Goal: Task Accomplishment & Management: Manage account settings

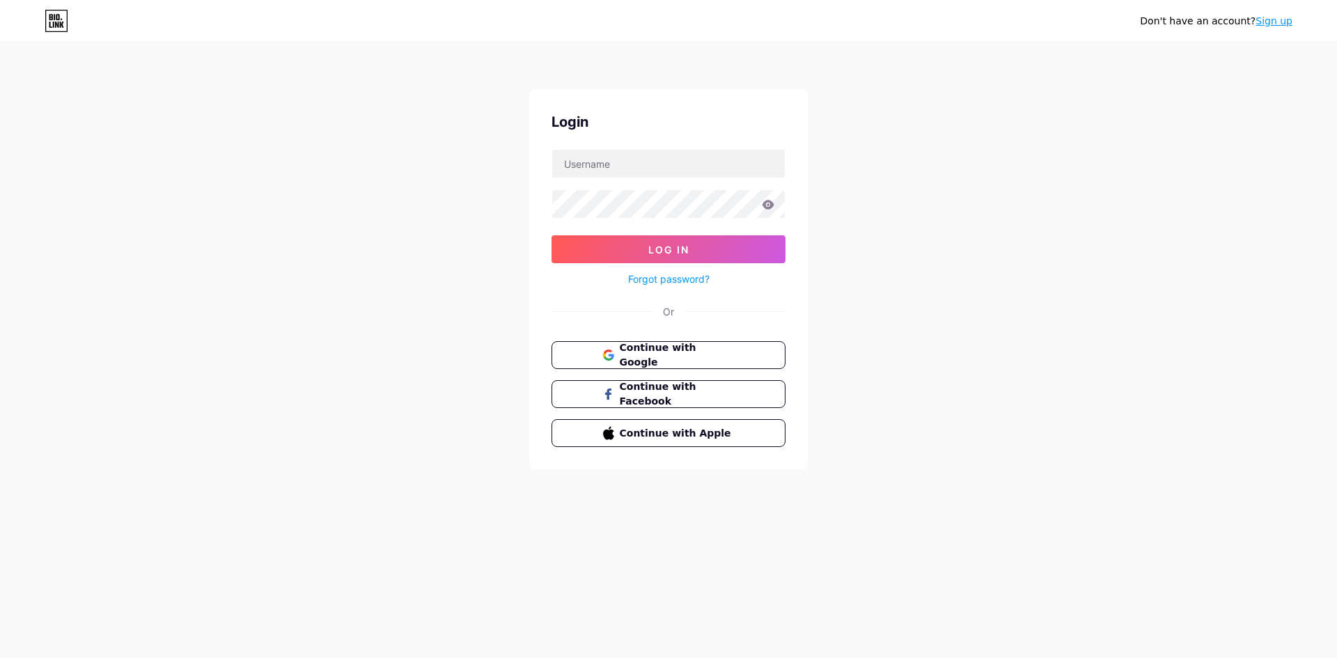
click at [485, 134] on div "Don't have an account? Sign up Login Log In Forgot password? Or Continue with G…" at bounding box center [668, 257] width 1337 height 514
click at [609, 162] on input "text" at bounding box center [668, 164] width 233 height 28
type input "[EMAIL_ADDRESS][DOMAIN_NAME]"
click at [552, 235] on button "Log In" at bounding box center [669, 249] width 234 height 28
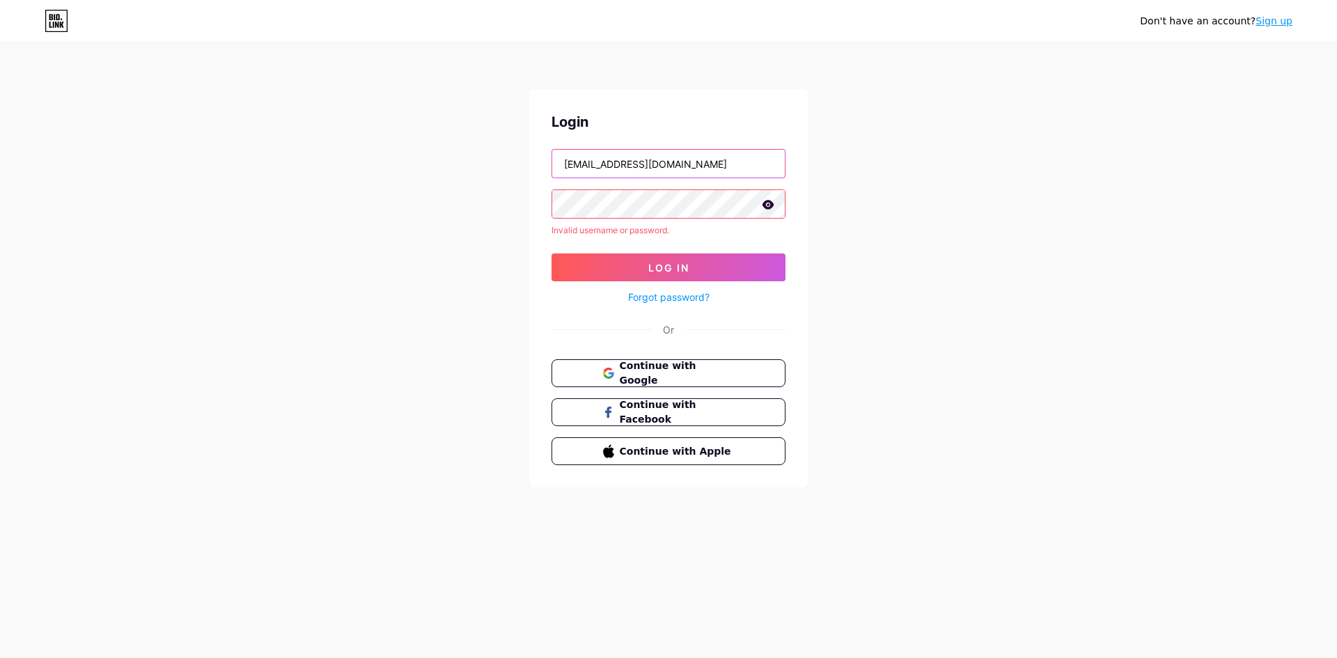
click at [651, 169] on input "[EMAIL_ADDRESS][DOMAIN_NAME]" at bounding box center [668, 164] width 233 height 28
click at [657, 162] on input "[EMAIL_ADDRESS][DOMAIN_NAME]" at bounding box center [668, 164] width 233 height 28
click at [648, 299] on link "Forgot password?" at bounding box center [668, 297] width 81 height 15
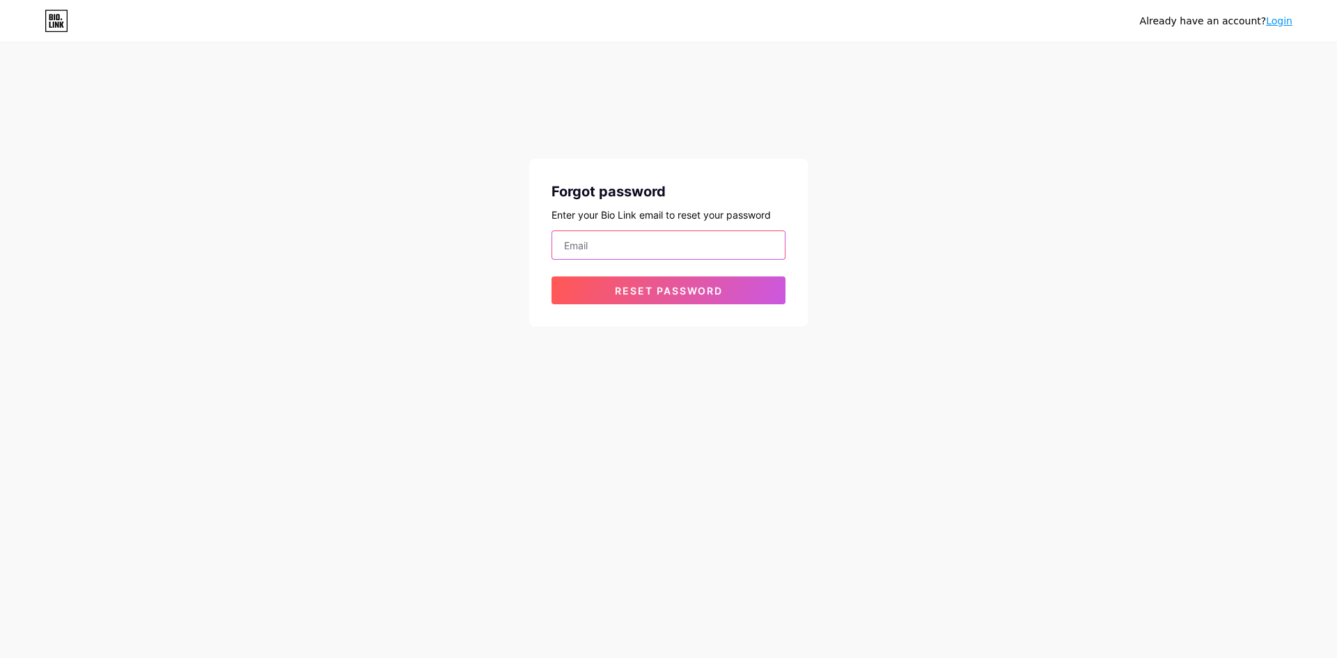
click at [621, 244] on input "email" at bounding box center [668, 245] width 233 height 28
type input "[EMAIL_ADDRESS][DOMAIN_NAME]"
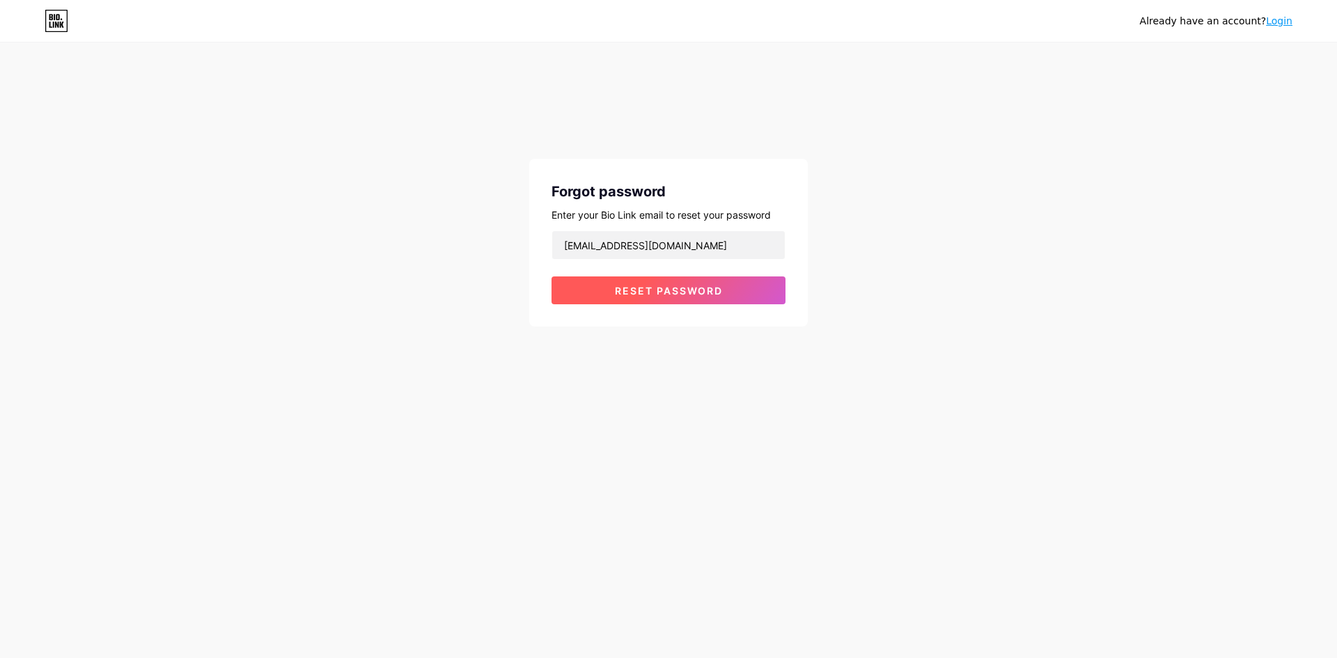
click at [639, 285] on span "Reset password" at bounding box center [669, 291] width 108 height 12
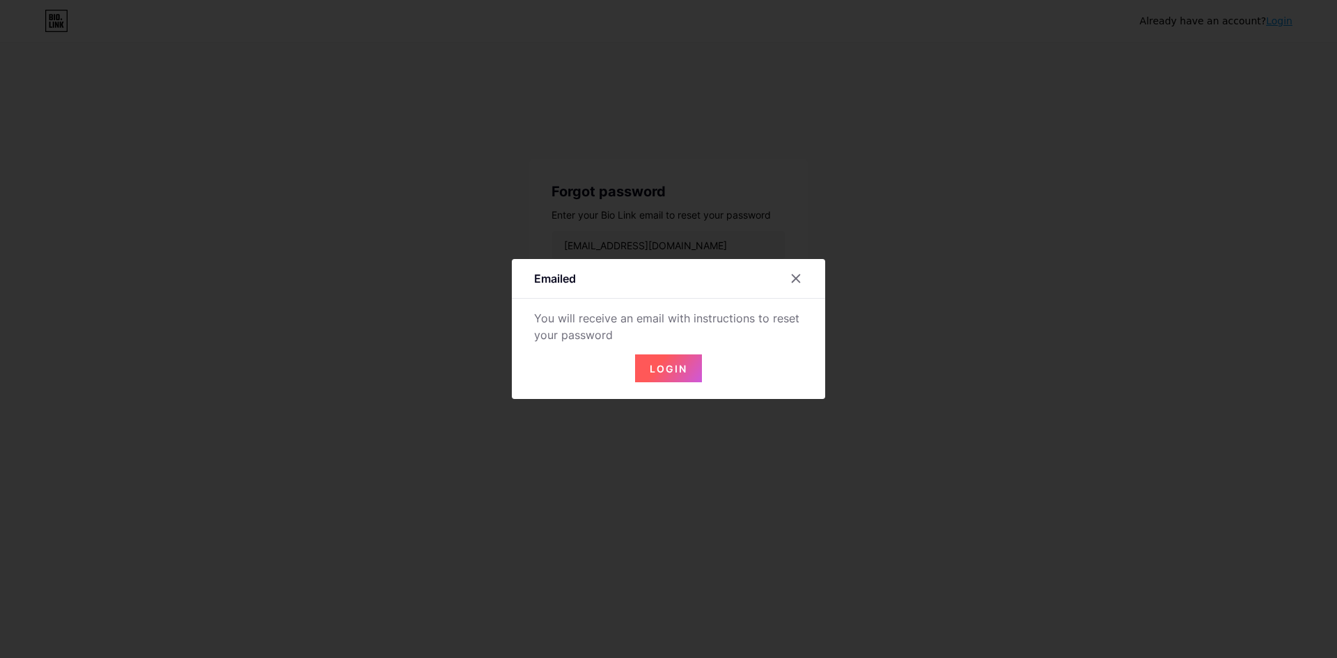
click at [666, 364] on span "Login" at bounding box center [669, 369] width 38 height 12
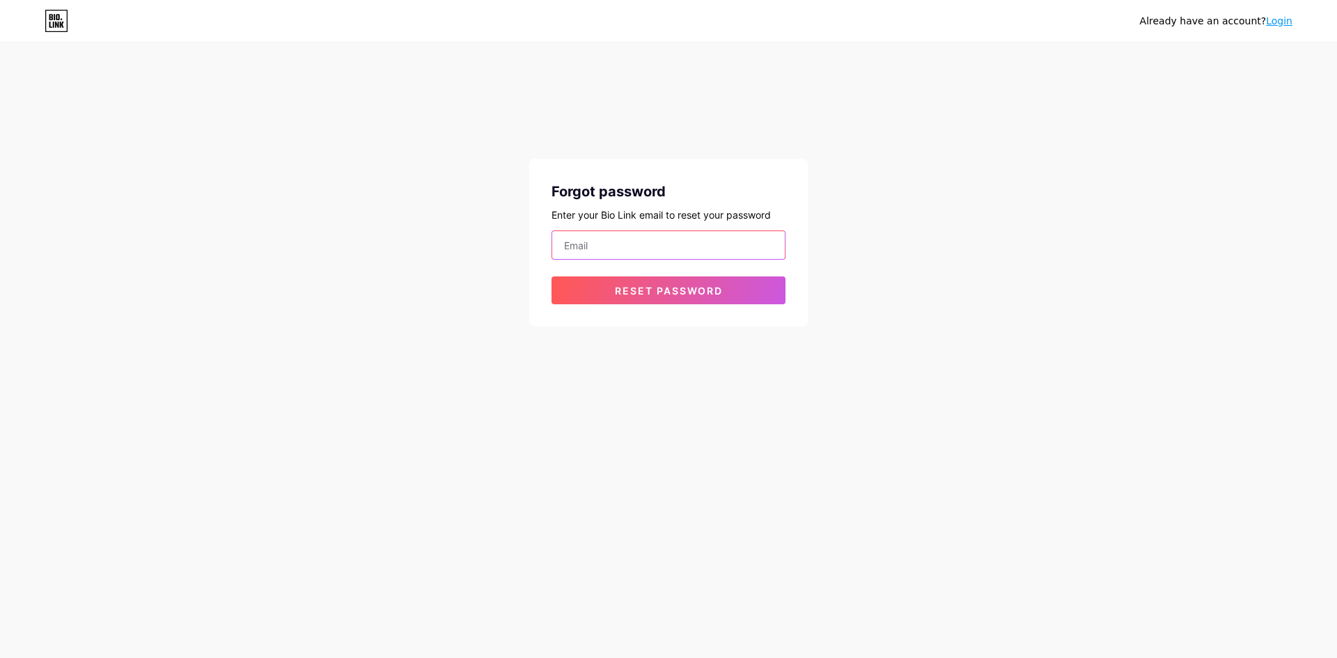
click at [590, 245] on input "email" at bounding box center [668, 245] width 233 height 28
click at [59, 27] on icon at bounding box center [57, 21] width 24 height 22
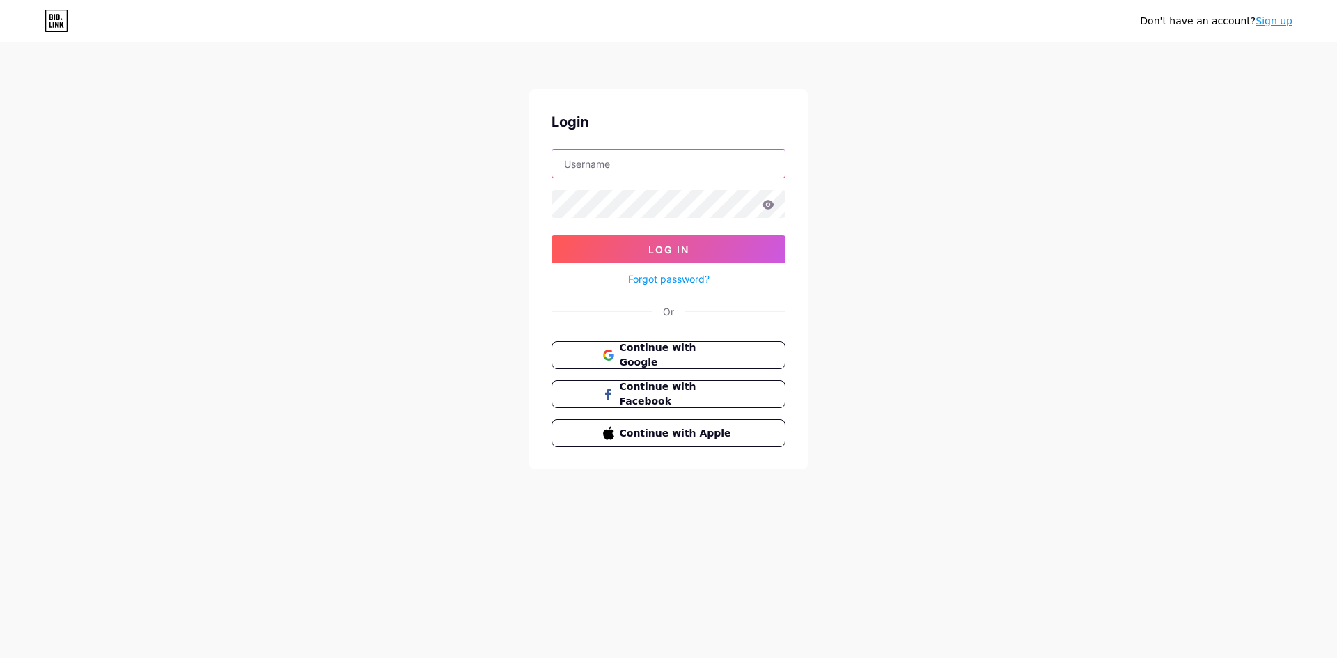
click at [636, 177] on input "text" at bounding box center [668, 164] width 233 height 28
type input "lucie.pochet.pro@gmail.com"
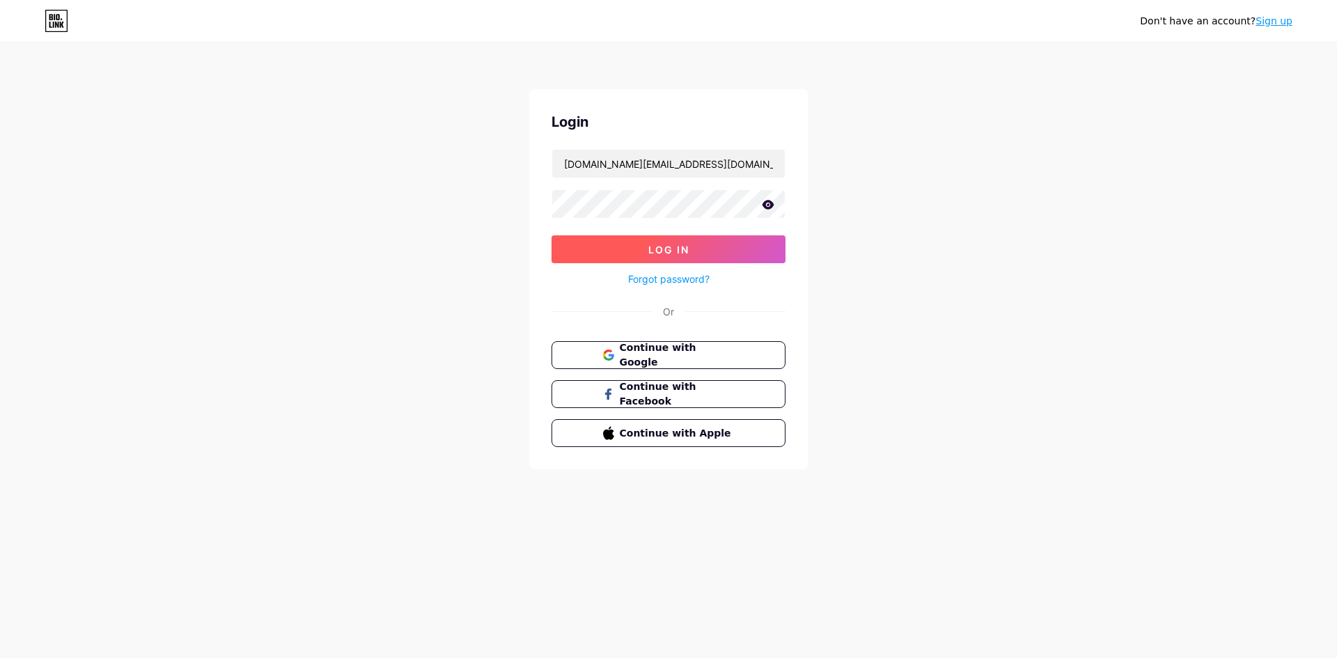
click at [653, 244] on span "Log In" at bounding box center [668, 250] width 41 height 12
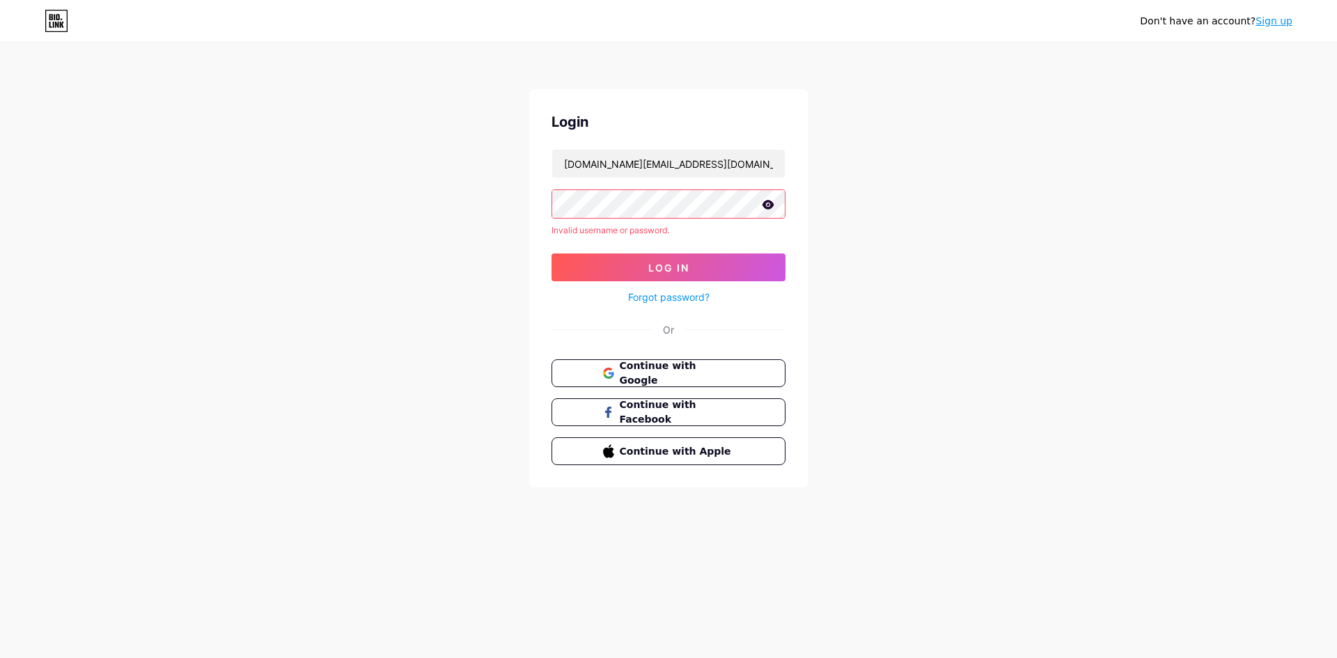
click at [505, 205] on div "Don't have an account? Sign up Login lucie.pochet.pro@gmail.com Invalid usernam…" at bounding box center [668, 266] width 1337 height 532
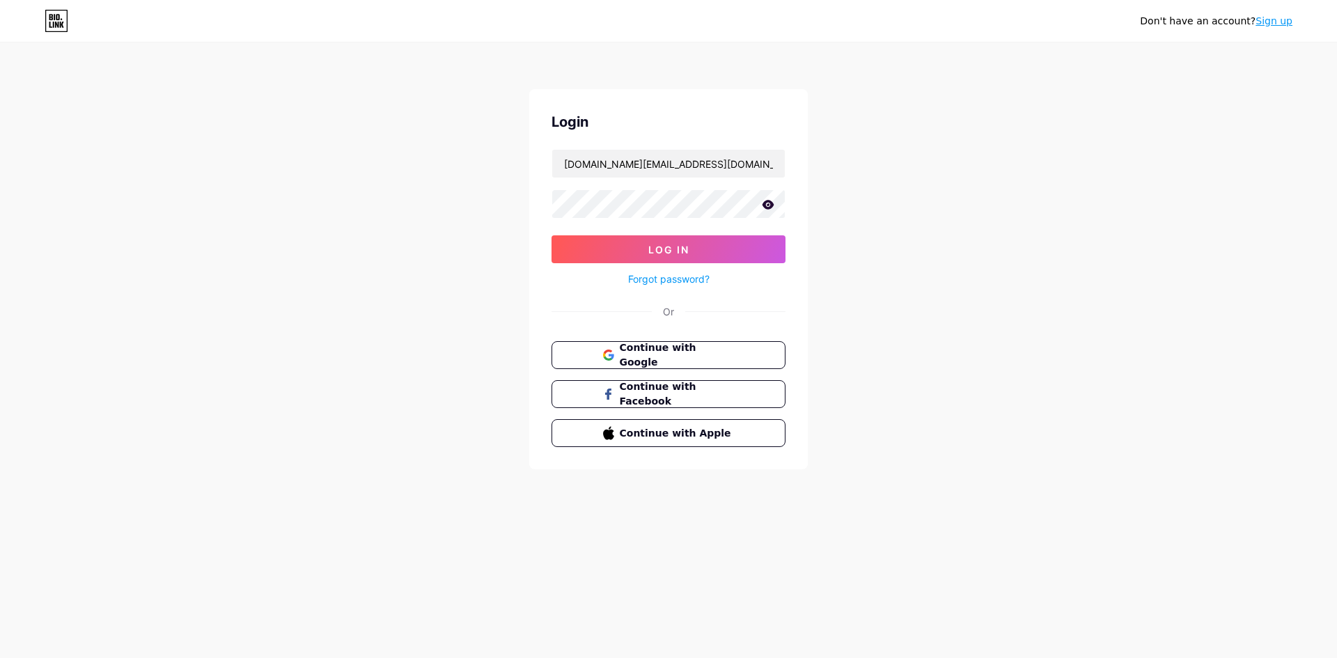
click at [766, 207] on icon at bounding box center [769, 204] width 12 height 9
click at [662, 251] on span "Log In" at bounding box center [668, 250] width 41 height 12
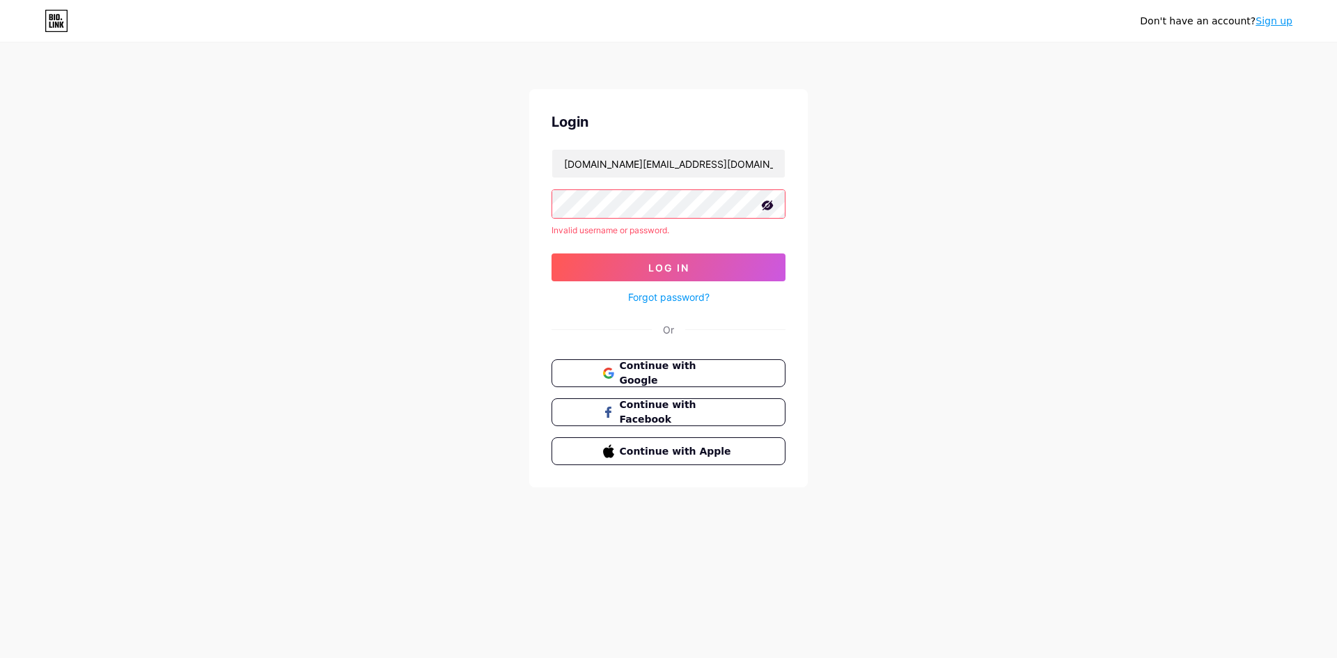
click at [652, 293] on link "Forgot password?" at bounding box center [668, 297] width 81 height 15
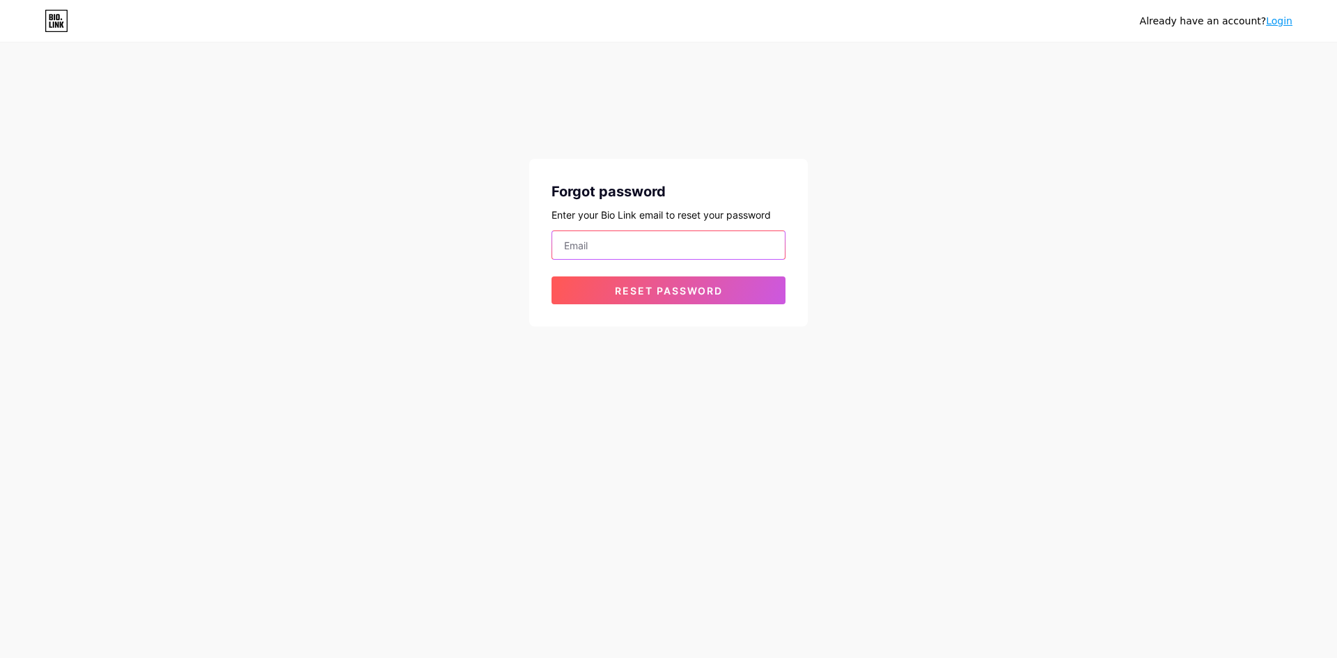
click at [621, 249] on input "email" at bounding box center [668, 245] width 233 height 28
type input "lucie"
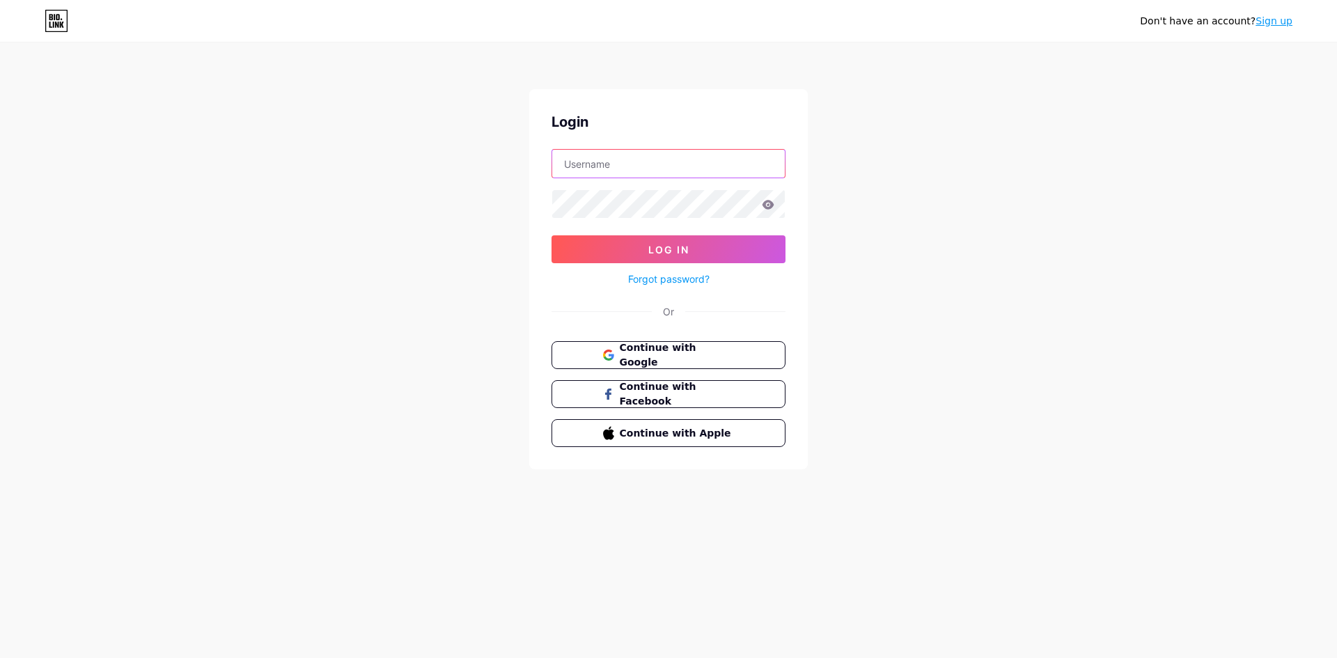
click at [602, 171] on input "text" at bounding box center [668, 164] width 233 height 28
type input "lucie.pochet.pro@gmail.com"
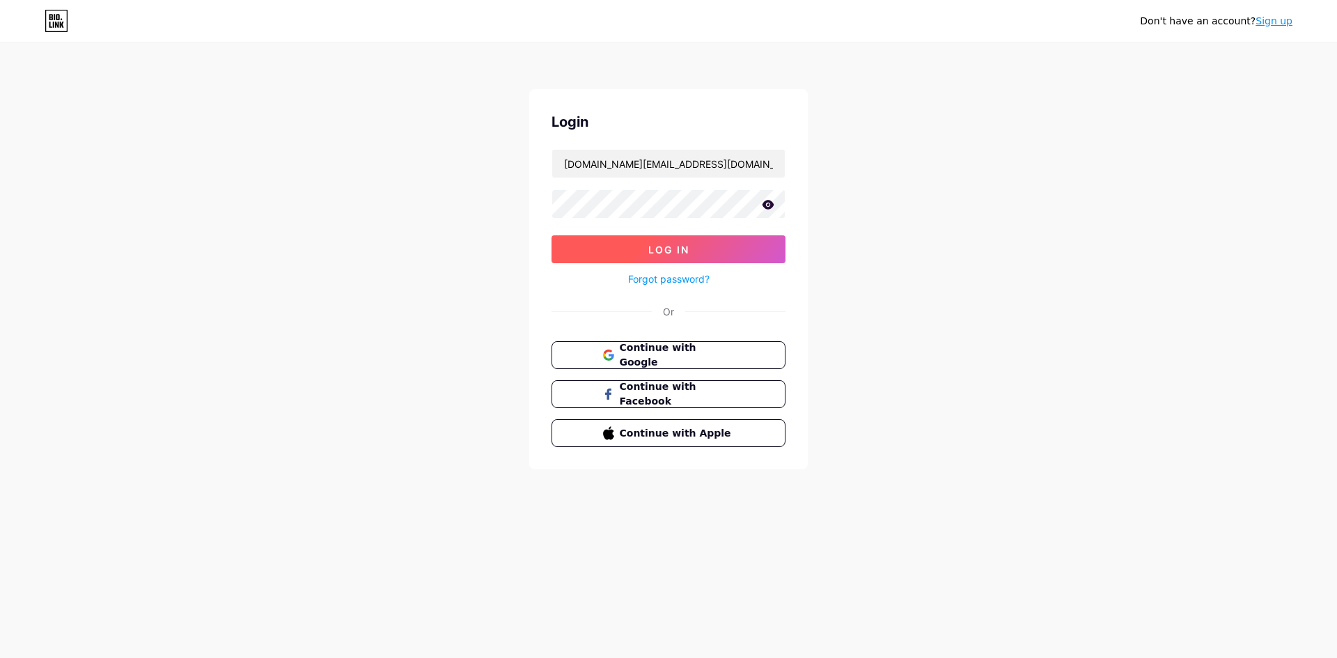
click at [676, 244] on span "Log In" at bounding box center [668, 250] width 41 height 12
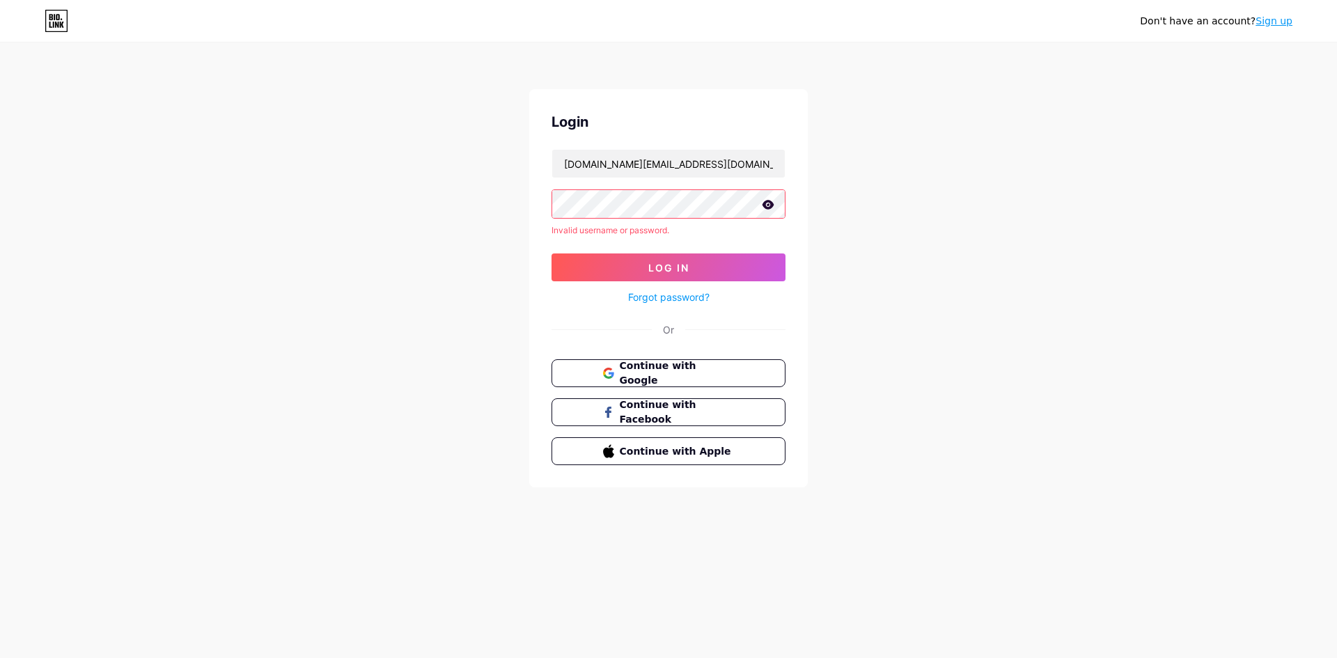
click at [771, 207] on icon at bounding box center [769, 204] width 12 height 9
click at [700, 262] on button "Log In" at bounding box center [669, 268] width 234 height 28
click at [647, 297] on link "Forgot password?" at bounding box center [668, 297] width 81 height 15
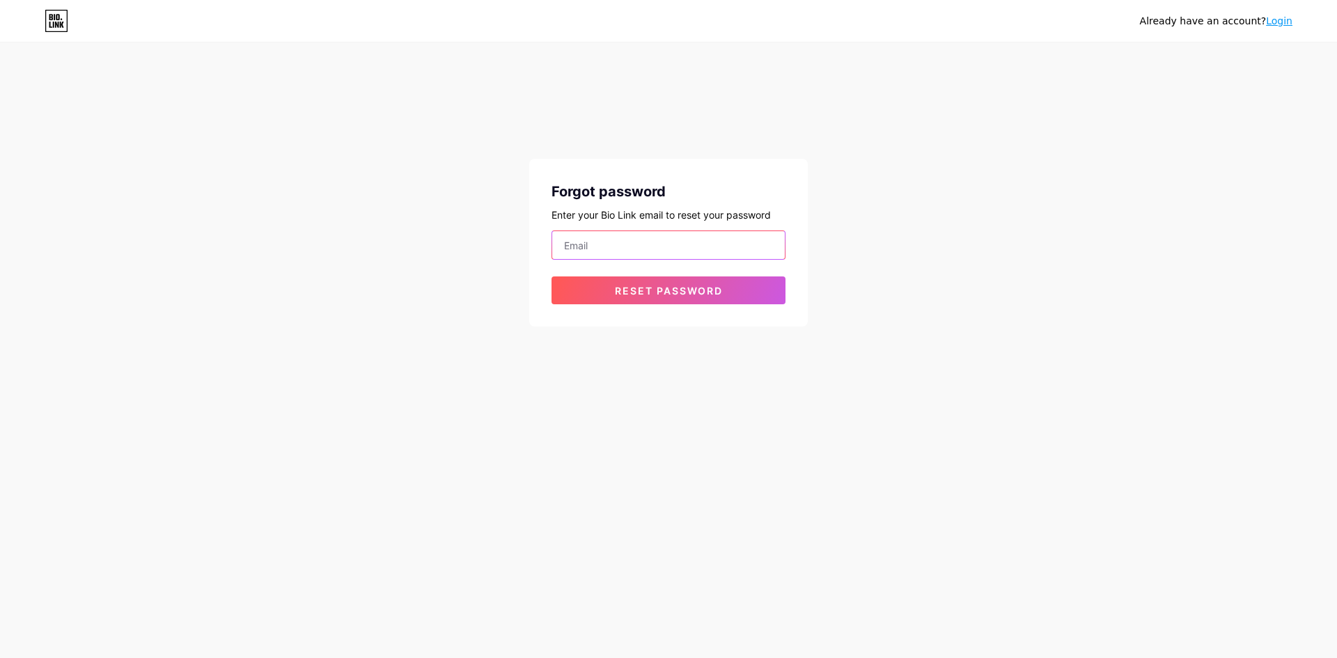
click at [632, 235] on input "email" at bounding box center [668, 245] width 233 height 28
type input "lucie.pochet.pro@gmail.com"
click at [552, 276] on button "Reset password" at bounding box center [669, 290] width 234 height 28
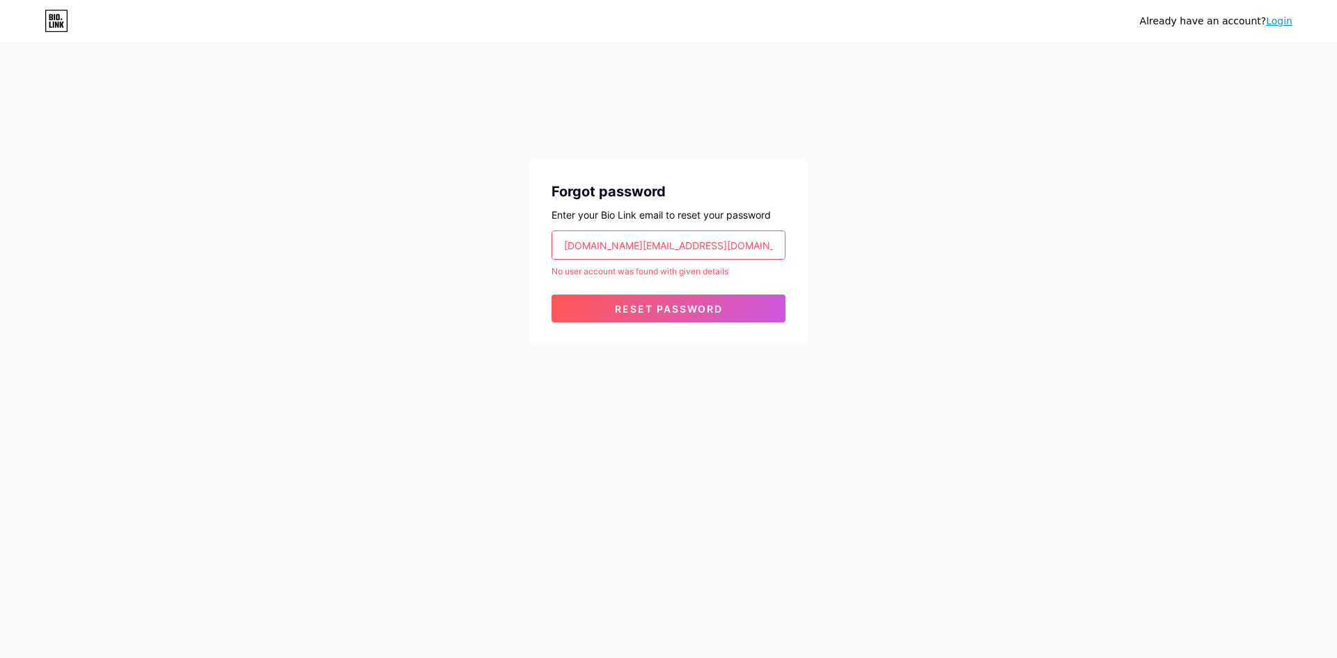
drag, startPoint x: 745, startPoint y: 244, endPoint x: 556, endPoint y: 235, distance: 188.9
click at [556, 235] on input "lucie.pochet.pro@gmail.com" at bounding box center [668, 245] width 233 height 28
click at [462, 227] on div "Already have an account? Login Forgot password Enter your Bio Link email to res…" at bounding box center [668, 194] width 1337 height 389
click at [621, 240] on input "email" at bounding box center [668, 245] width 233 height 28
type input "bonjour"
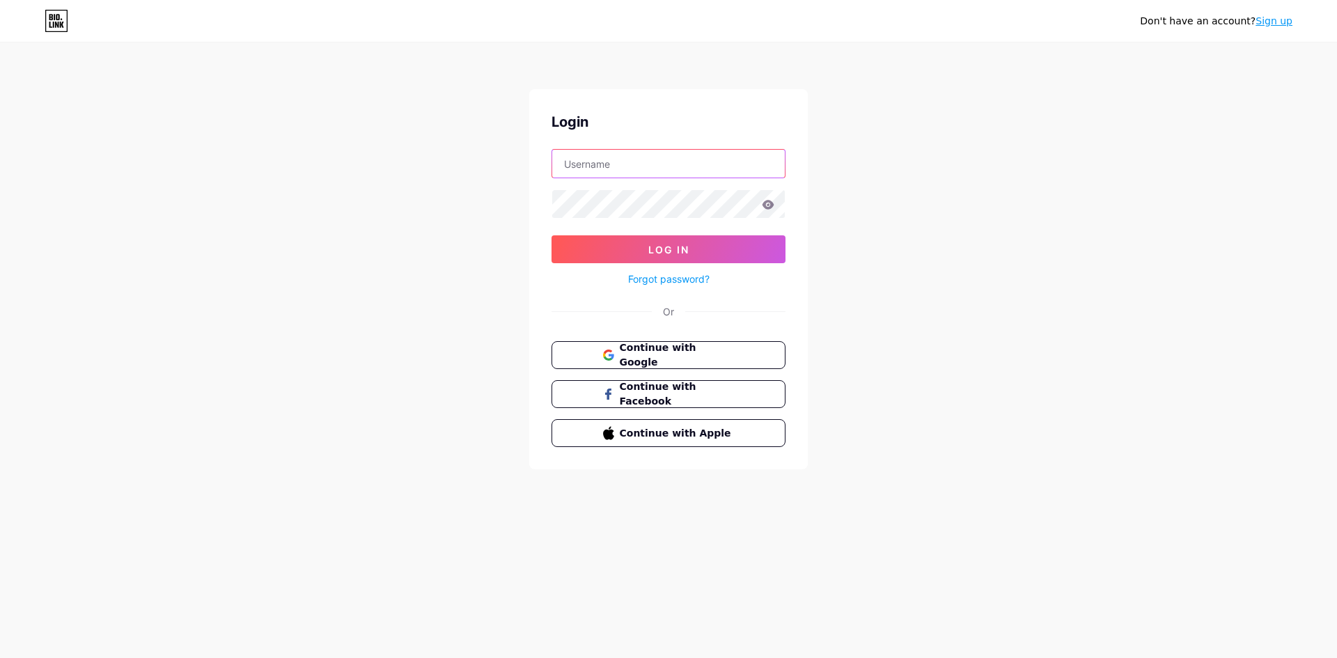
drag, startPoint x: 618, startPoint y: 177, endPoint x: 616, endPoint y: 167, distance: 10.0
click at [618, 176] on input "text" at bounding box center [668, 164] width 233 height 28
type input "[EMAIL_ADDRESS][DOMAIN_NAME]"
click at [766, 201] on icon at bounding box center [769, 204] width 12 height 9
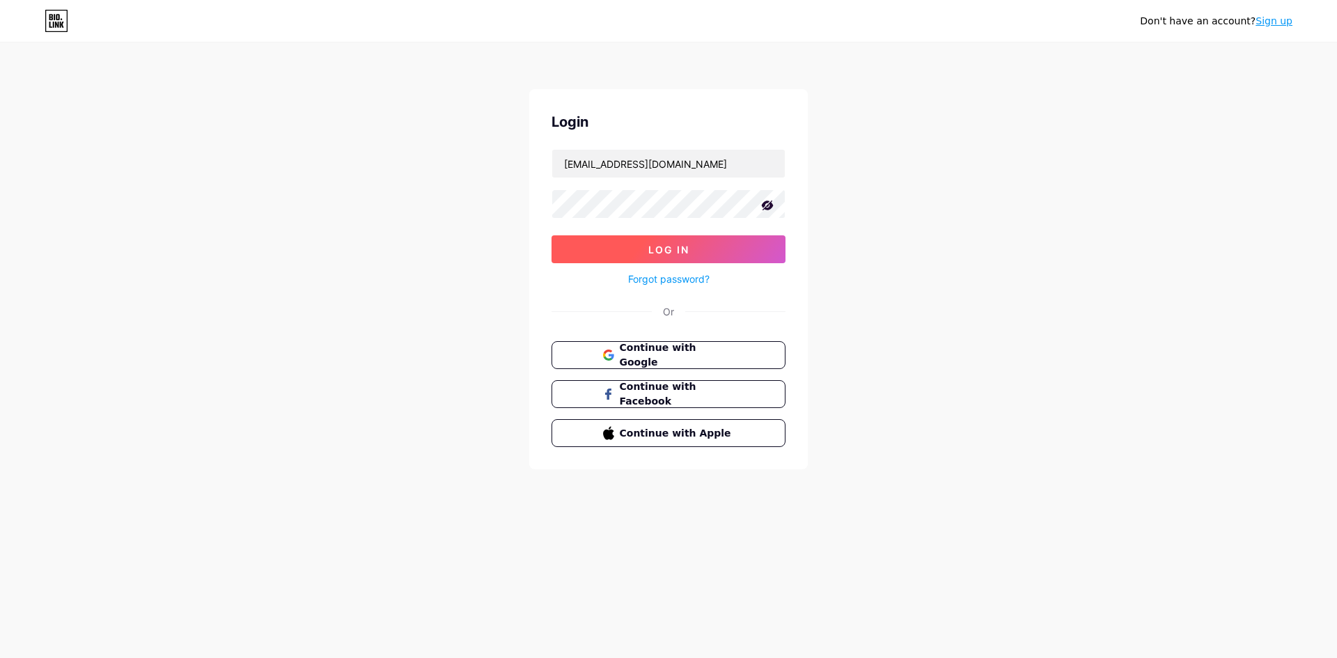
click at [670, 246] on span "Log In" at bounding box center [668, 250] width 41 height 12
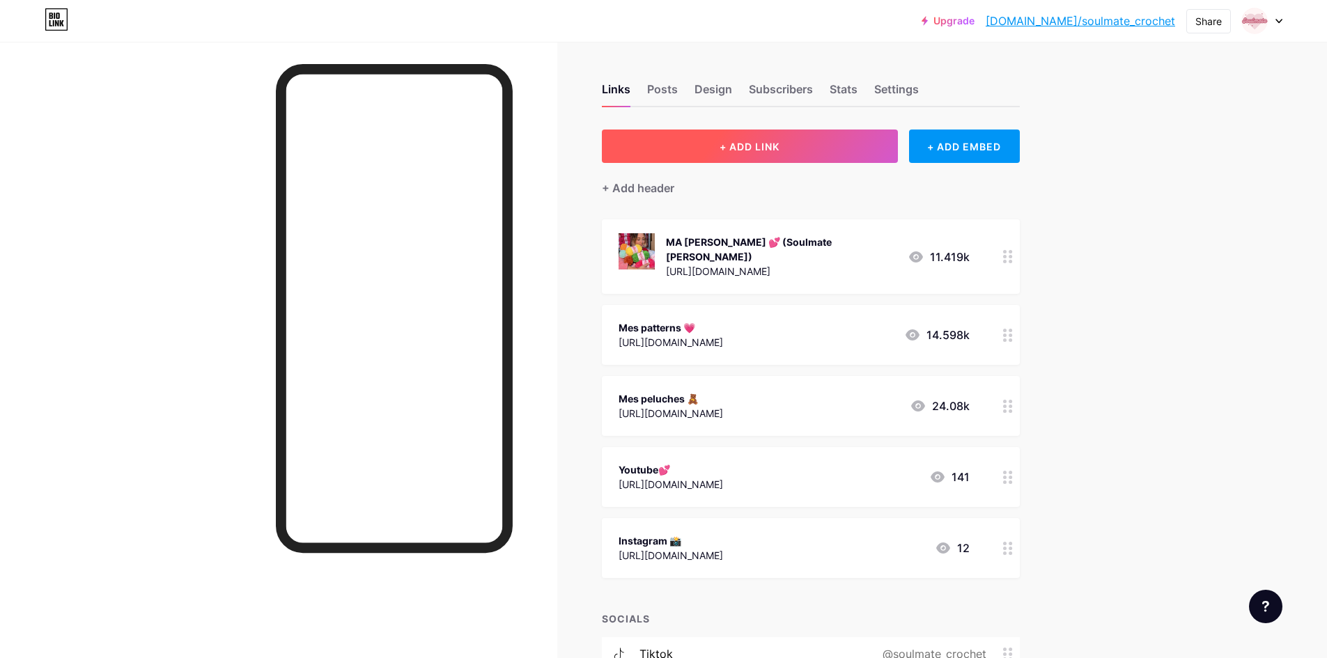
click at [710, 139] on button "+ ADD LINK" at bounding box center [750, 146] width 296 height 33
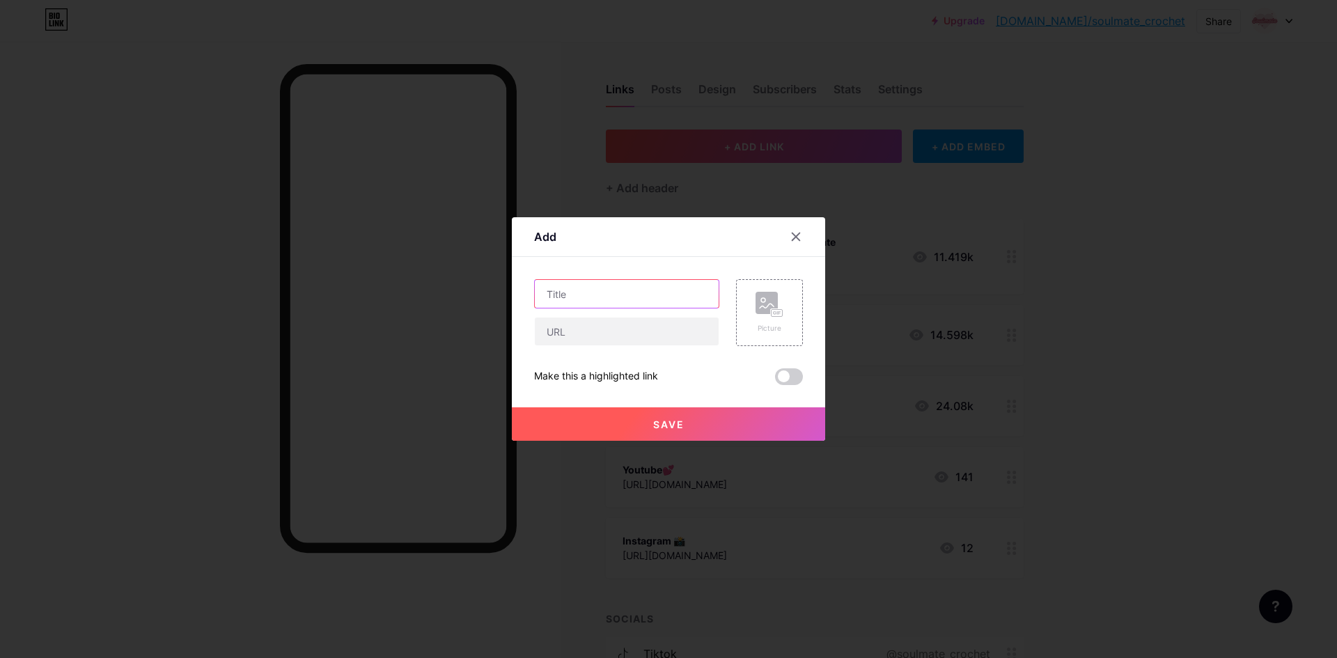
click at [576, 292] on input "text" at bounding box center [627, 294] width 184 height 28
click at [571, 331] on input "text" at bounding box center [627, 332] width 184 height 28
paste input "[URL][DOMAIN_NAME]"
type input "[URL][DOMAIN_NAME]"
click at [576, 300] on input "text" at bounding box center [627, 294] width 184 height 28
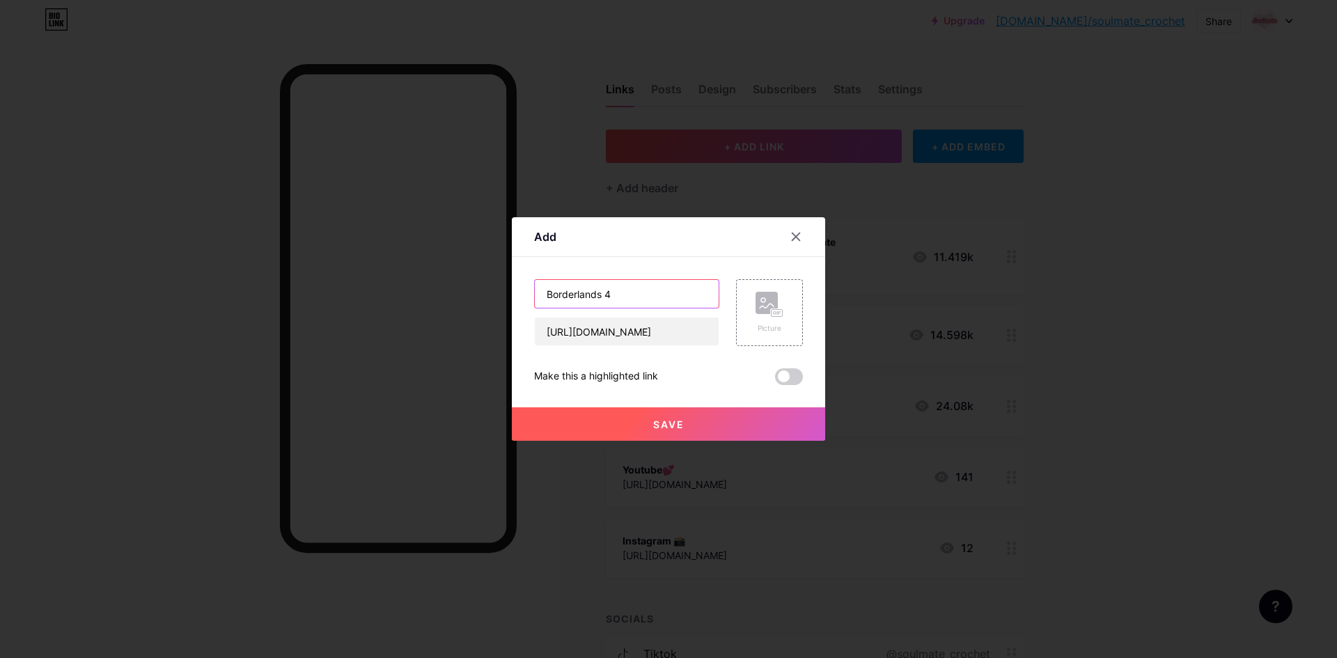
type input "Borderlands 4"
click at [758, 306] on rect at bounding box center [767, 303] width 22 height 22
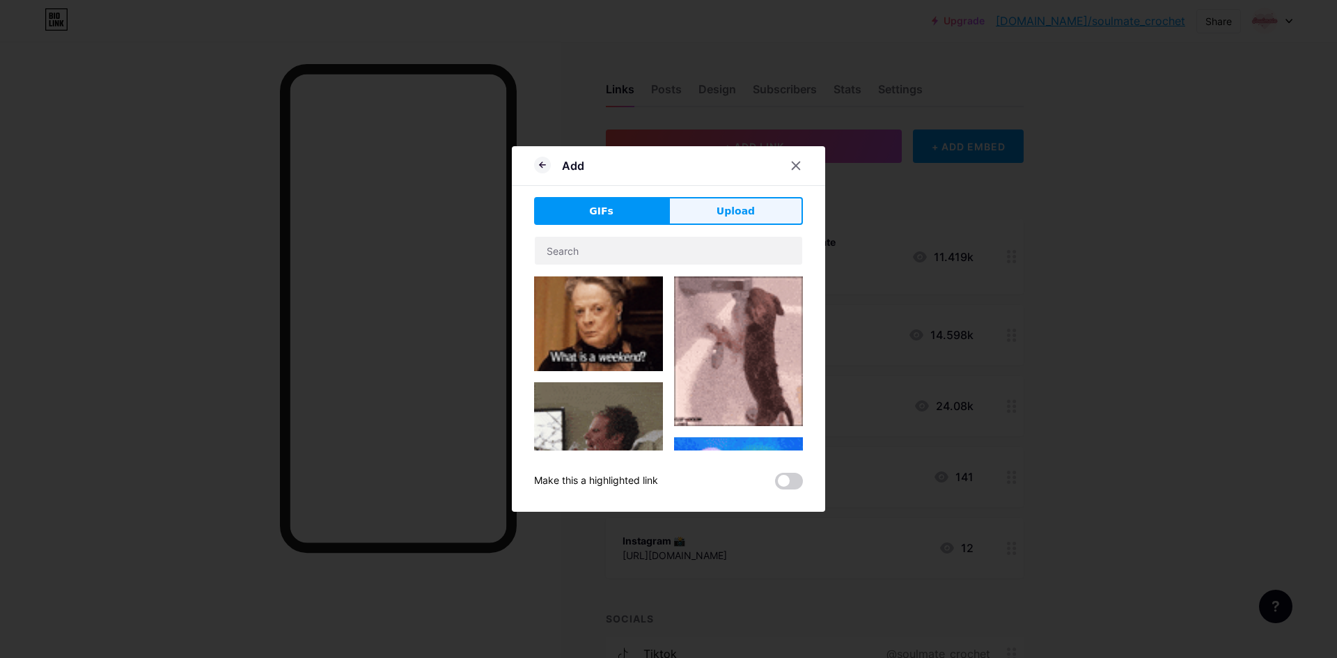
click at [717, 211] on button "Upload" at bounding box center [736, 211] width 134 height 28
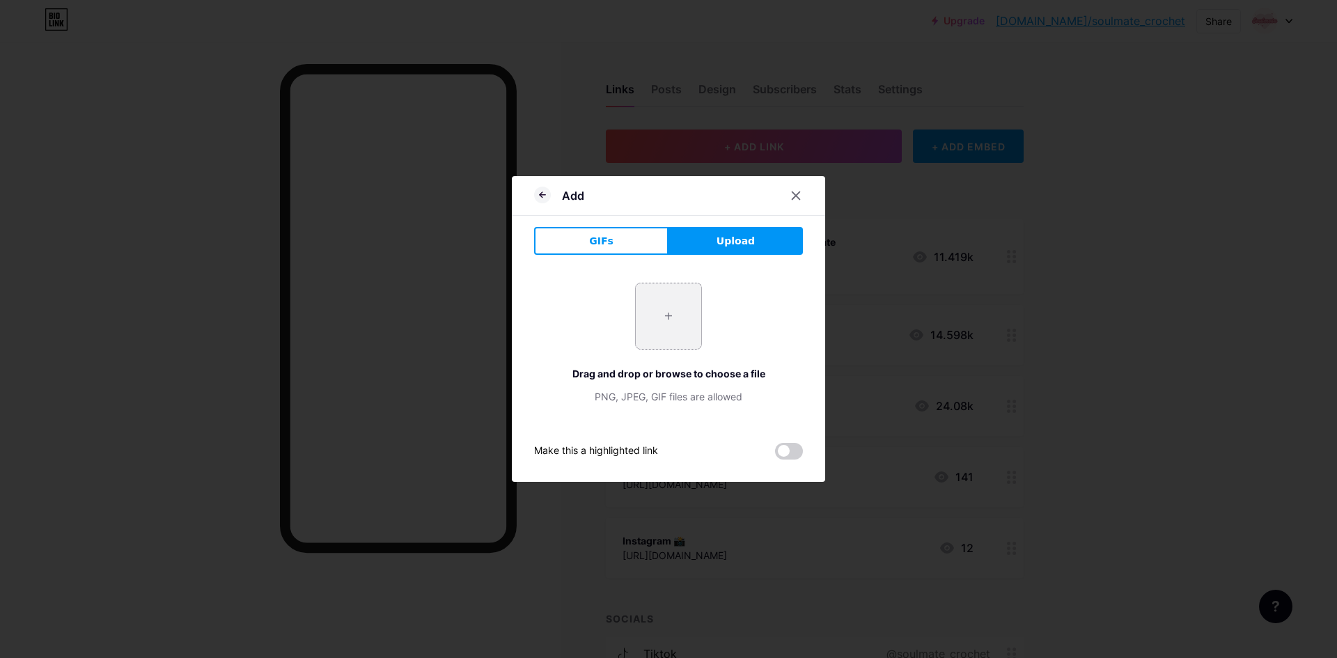
click at [681, 329] on input "file" at bounding box center [668, 315] width 65 height 65
type input "C:\fakepath\téléchargement.jpeg"
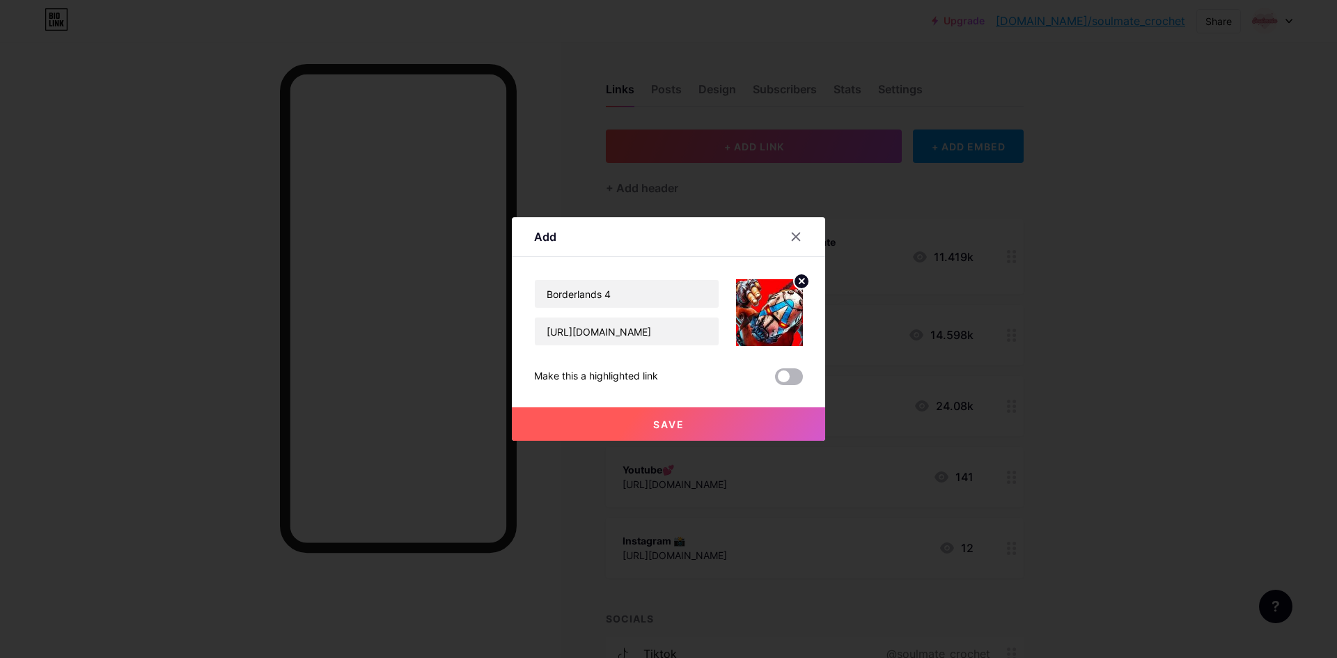
click at [781, 379] on span at bounding box center [789, 376] width 28 height 17
click at [775, 380] on input "checkbox" at bounding box center [775, 380] width 0 height 0
click at [697, 419] on button "Save" at bounding box center [668, 423] width 313 height 33
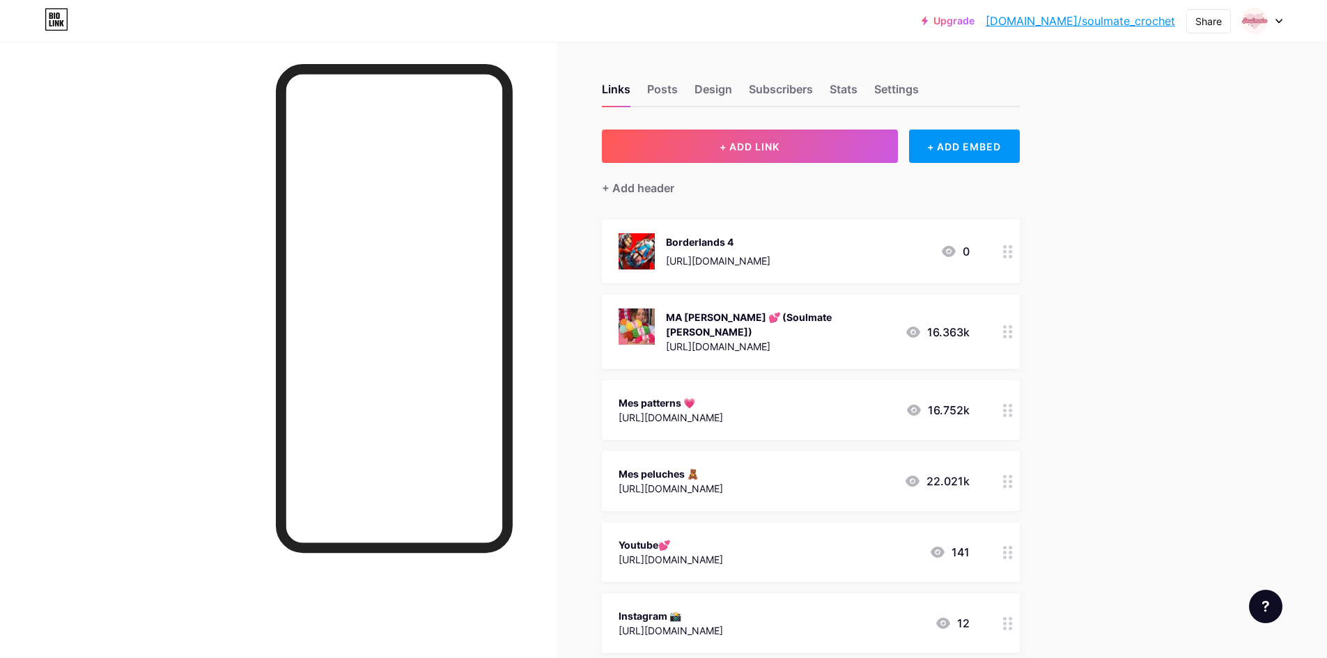
click at [706, 248] on div "Borderlands 4" at bounding box center [718, 242] width 104 height 15
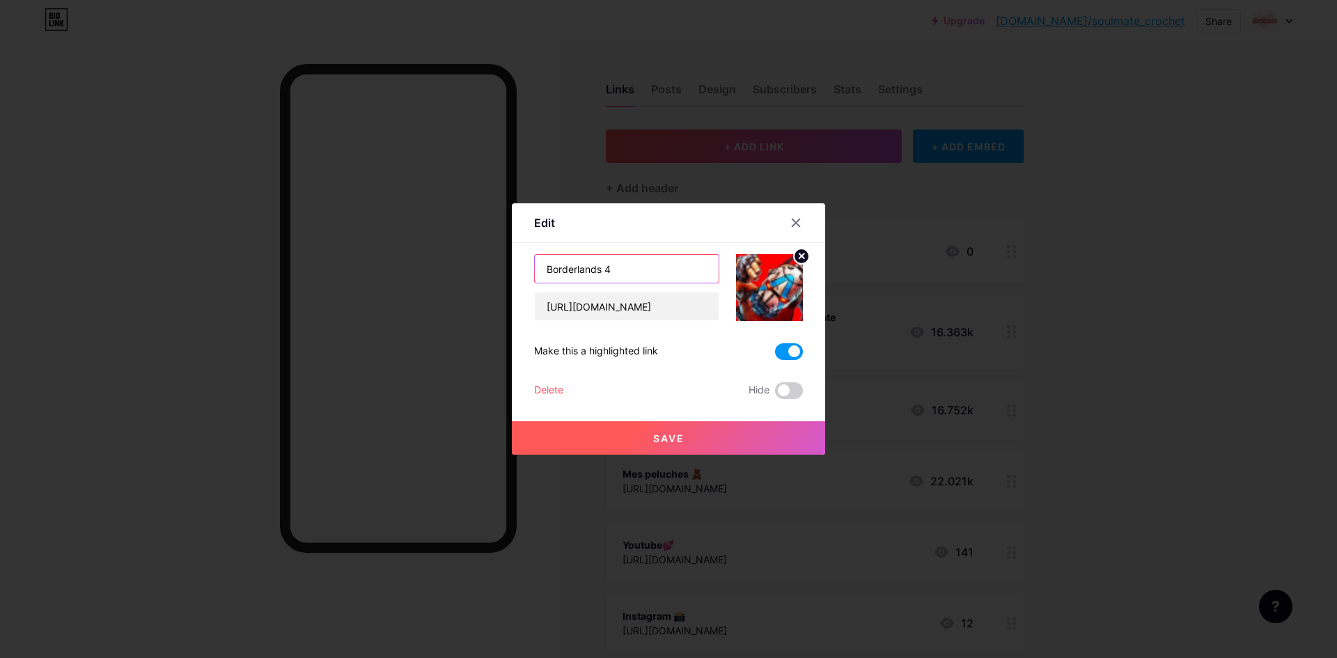
click at [550, 267] on input "Borderlands 4" at bounding box center [627, 269] width 184 height 28
click at [574, 269] on input "Joue àBorderlands 4" at bounding box center [627, 269] width 184 height 28
click at [577, 269] on input "Joue àBorderlands 4" at bounding box center [627, 269] width 184 height 28
click at [652, 270] on input "Joue à Borderlands 4" at bounding box center [627, 269] width 184 height 28
type input "Joue à Borderlands 4"
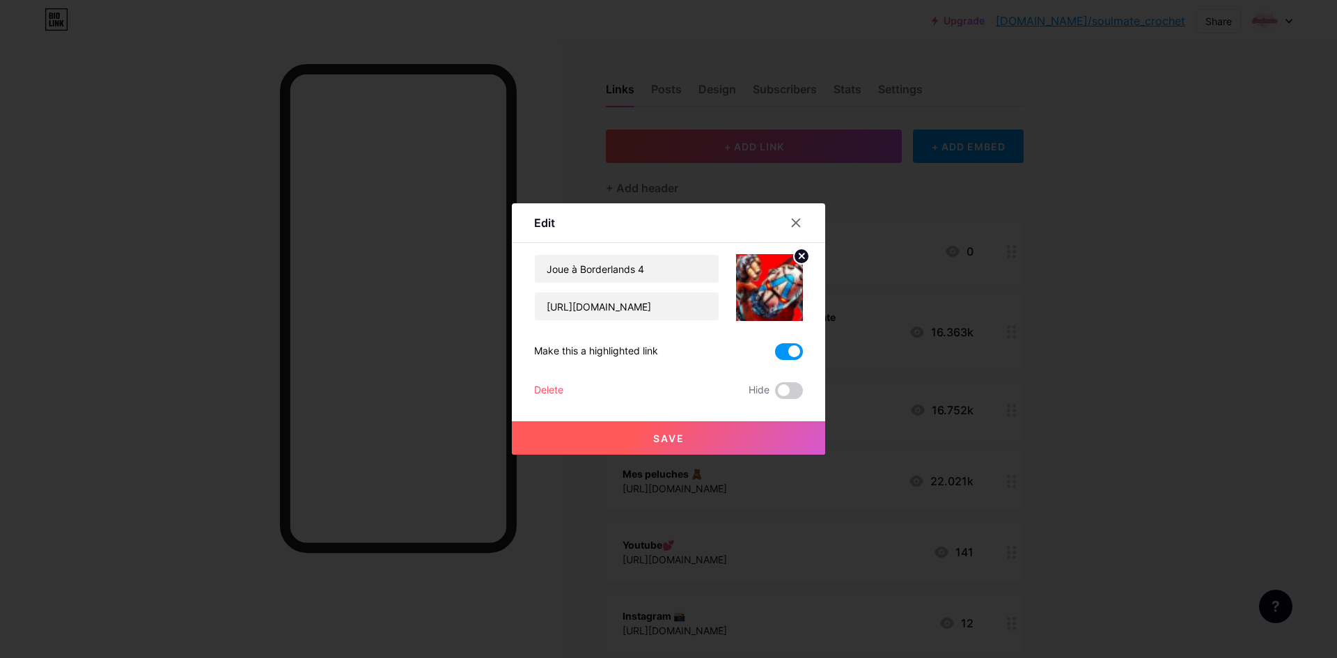
click at [669, 439] on span "Save" at bounding box center [668, 439] width 31 height 12
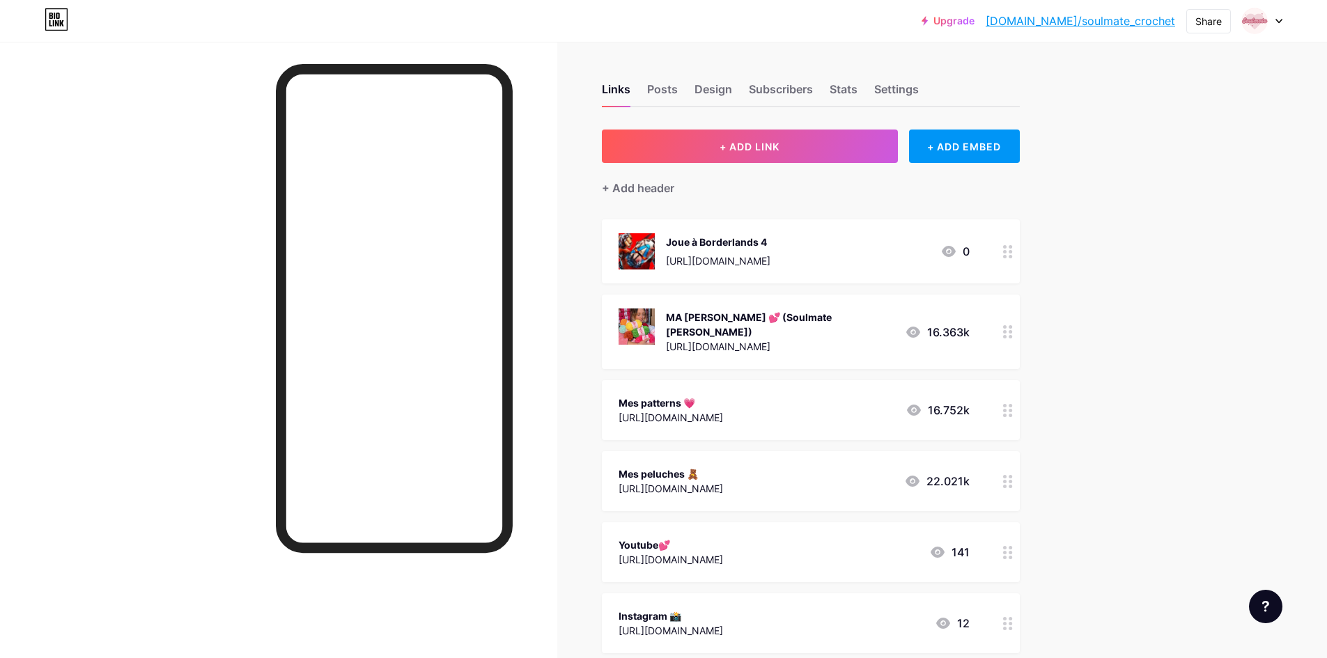
click at [738, 237] on div "Joue à Borderlands 4" at bounding box center [718, 242] width 104 height 15
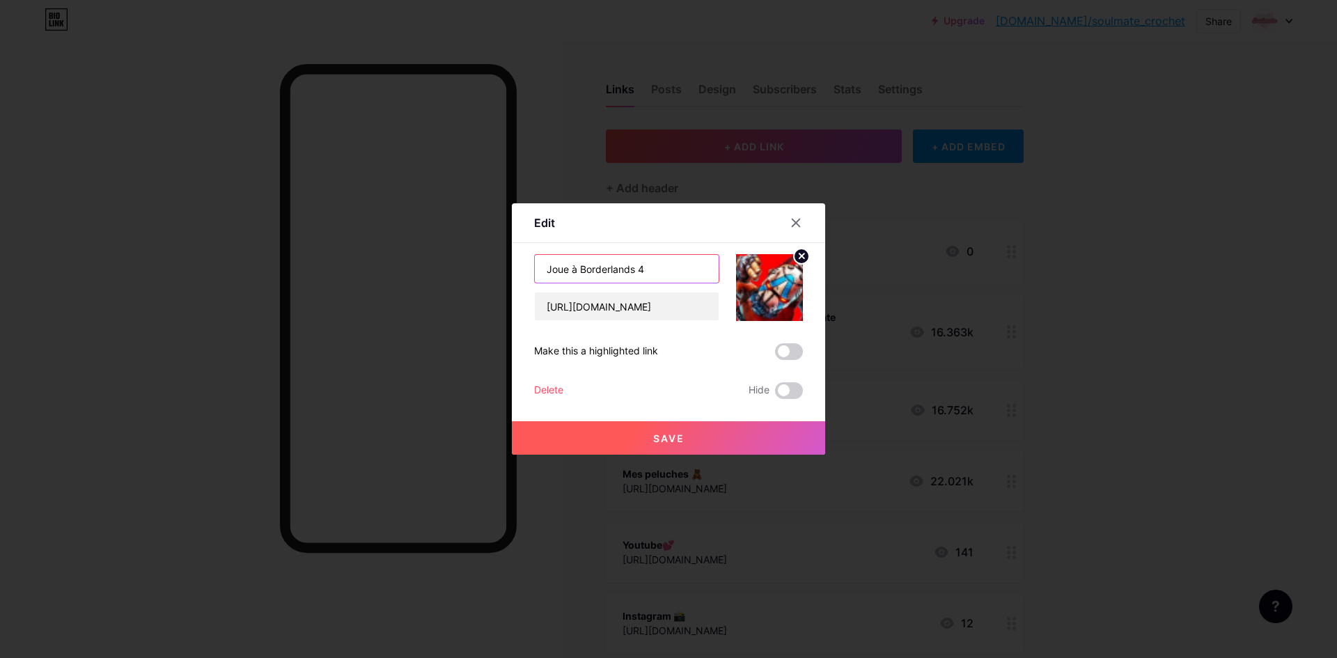
drag, startPoint x: 583, startPoint y: 268, endPoint x: 495, endPoint y: 265, distance: 87.8
click at [499, 265] on div "Edit Content YouTube Play YouTube video without leaving your page. ADD Vimeo Pl…" at bounding box center [668, 329] width 1337 height 658
type input "Borderlands 4"
click at [720, 434] on button "Save" at bounding box center [668, 437] width 313 height 33
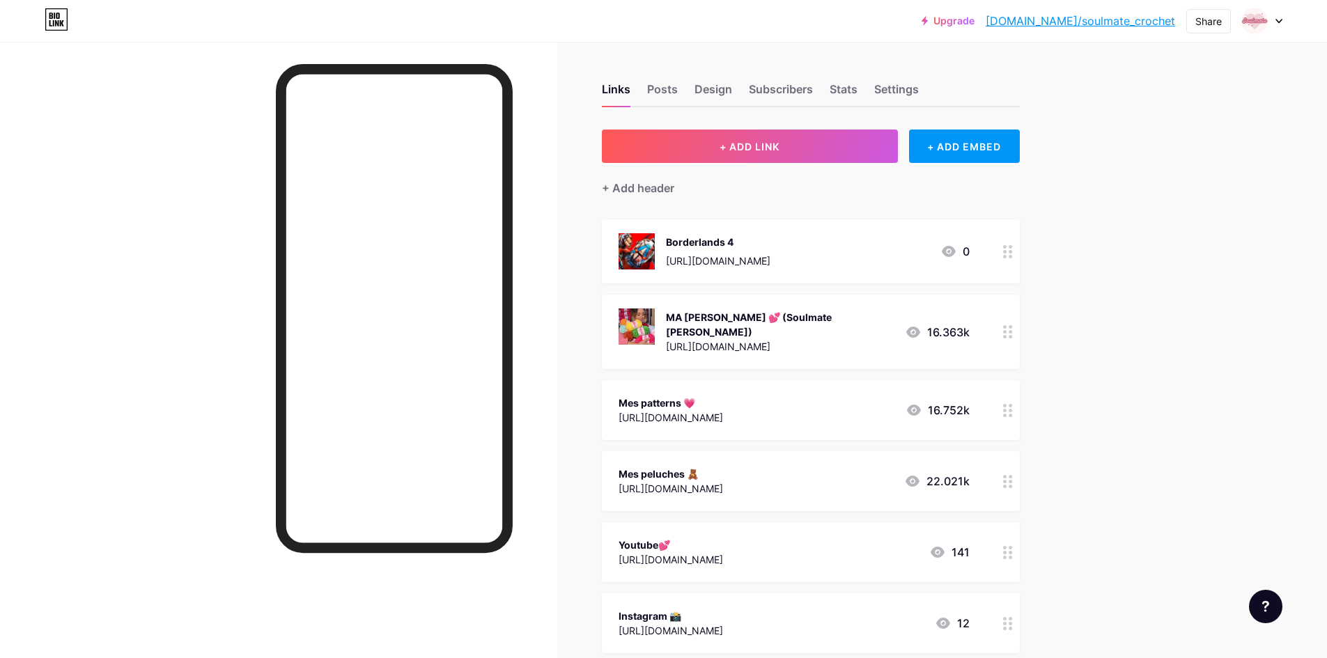
click at [891, 251] on div "Borderlands 4 [URL][DOMAIN_NAME] 0" at bounding box center [793, 251] width 351 height 36
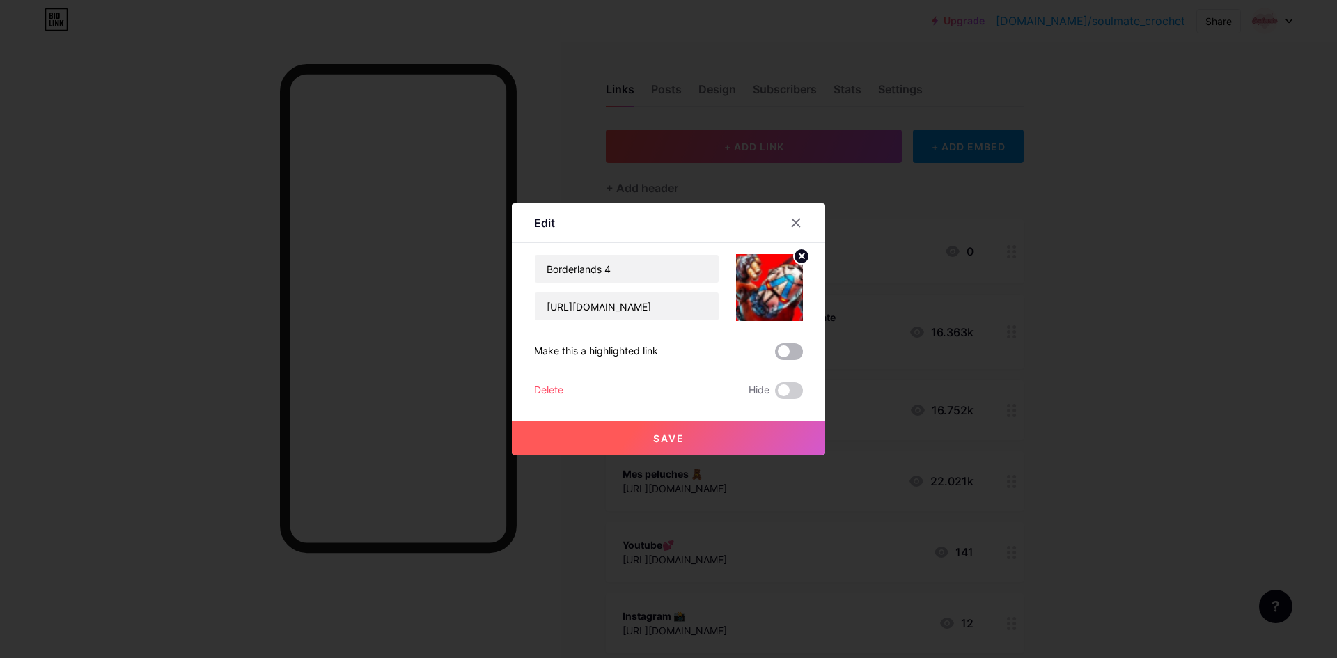
click at [795, 355] on span at bounding box center [789, 351] width 28 height 17
click at [775, 355] on input "checkbox" at bounding box center [775, 355] width 0 height 0
click at [753, 435] on button "Save" at bounding box center [668, 437] width 313 height 33
